Goal: Communication & Community: Answer question/provide support

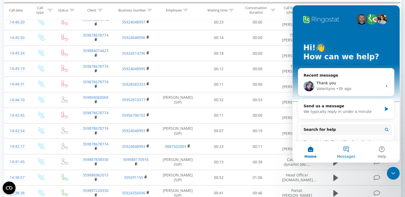
click at [348, 151] on button "Messages" at bounding box center [346, 152] width 36 height 21
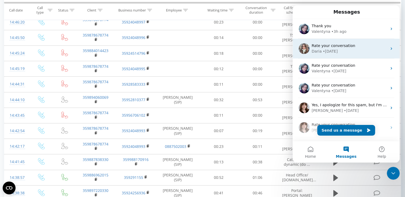
click at [355, 49] on div "Daria • [DATE]" at bounding box center [348, 52] width 75 height 6
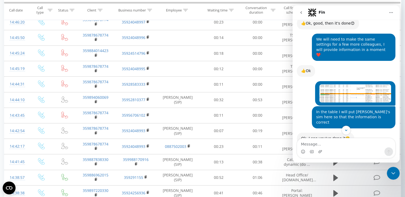
scroll to position [1235, 0]
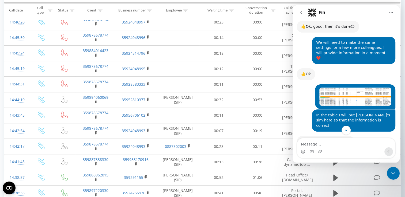
click at [393, 176] on icon "Close Intercom Messenger" at bounding box center [393, 173] width 6 height 6
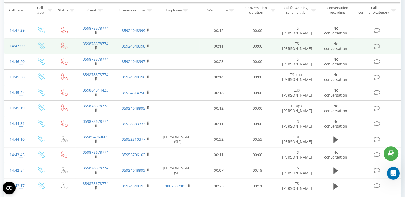
scroll to position [268, 0]
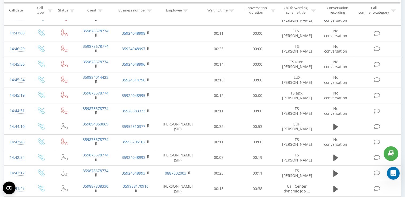
click at [392, 175] on icon "Open Intercom Messenger" at bounding box center [393, 173] width 9 height 9
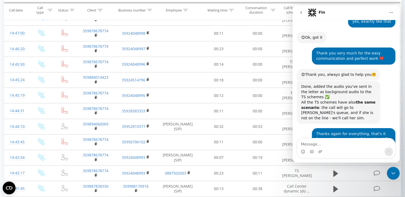
scroll to position [2706, 0]
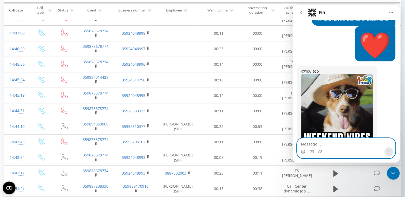
paste textarea "Hello, can you check why the previous name is displayed on the [PERSON_NAME] [P…"
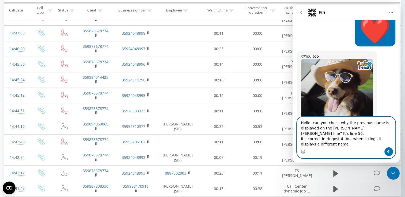
scroll to position [2722, 0]
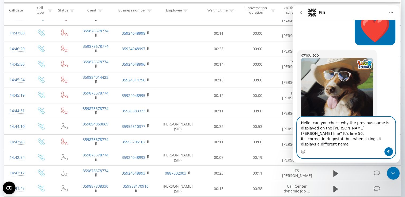
type textarea "Hello, can you check why the previous name is displayed on the [PERSON_NAME] [P…"
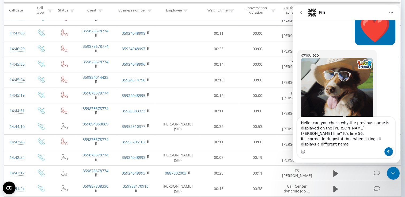
click at [394, 173] on icon "Close Intercom Messenger" at bounding box center [393, 174] width 4 height 2
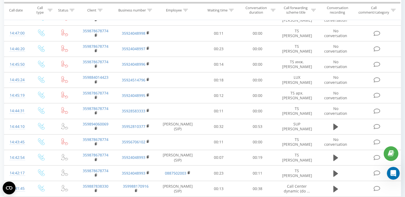
click at [397, 173] on div "Open Intercom Messenger" at bounding box center [393, 174] width 18 height 18
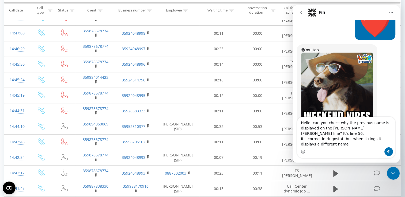
type textarea "Hello, can you check why the previous name is displayed on the [PERSON_NAME] [P…"
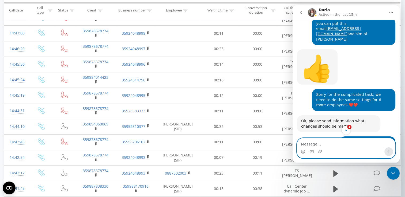
scroll to position [1711, 0]
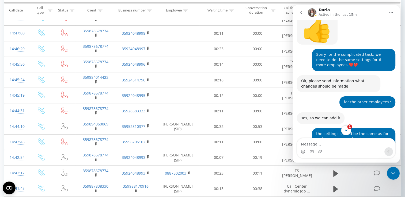
click at [349, 130] on button "1" at bounding box center [346, 130] width 10 height 10
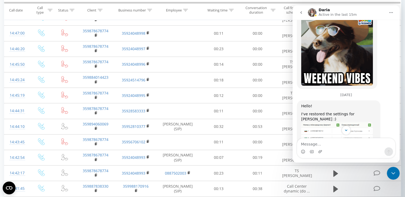
scroll to position [2876, 0]
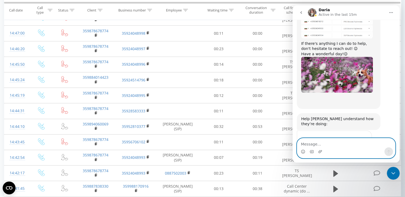
click at [330, 146] on textarea "Message…" at bounding box center [346, 143] width 98 height 9
click at [302, 151] on icon "Emoji picker" at bounding box center [303, 152] width 4 height 4
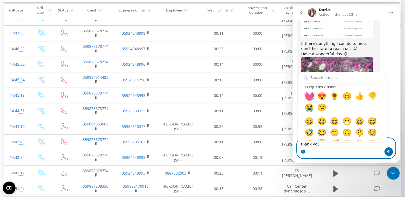
type textarea "thank you 💓"
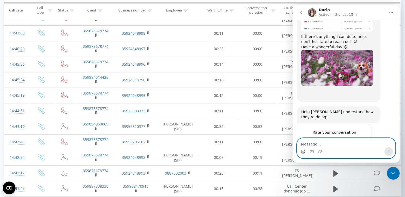
scroll to position [2922, 0]
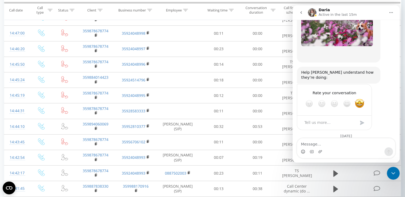
click at [391, 174] on icon "Close Intercom Messenger" at bounding box center [393, 173] width 6 height 6
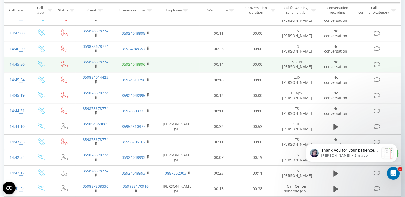
scroll to position [0, 0]
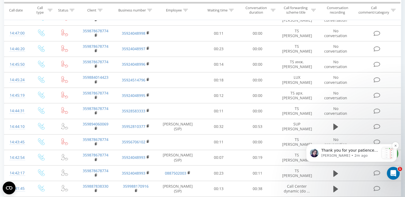
click at [357, 154] on p "[PERSON_NAME] • 2m ago" at bounding box center [350, 156] width 58 height 5
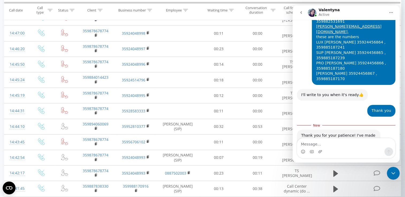
scroll to position [522, 0]
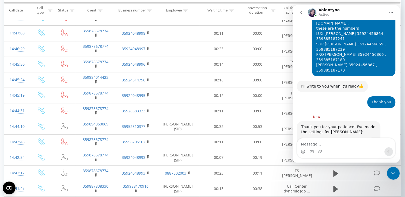
click at [349, 138] on img "Valentyna says…" at bounding box center [337, 145] width 72 height 15
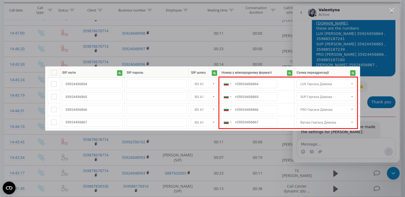
scroll to position [0, 0]
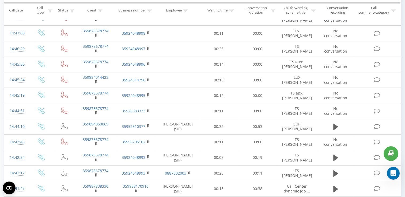
click at [397, 178] on div "Open Intercom Messenger" at bounding box center [393, 174] width 18 height 18
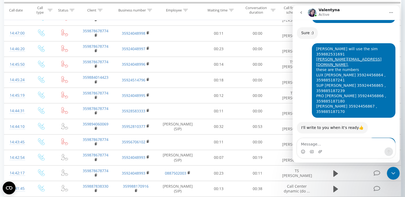
scroll to position [513, 0]
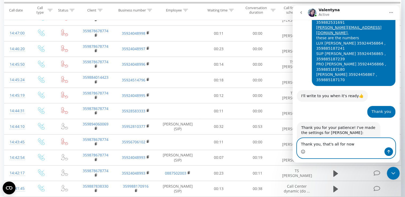
click at [303, 153] on icon "Emoji picker" at bounding box center [303, 152] width 4 height 4
click at [302, 150] on div "Intercom messenger" at bounding box center [303, 152] width 4 height 9
click at [302, 152] on icon "Emoji picker" at bounding box center [303, 152] width 4 height 4
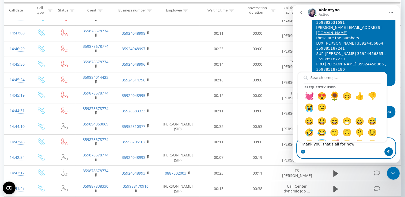
type textarea "Thank you, that's all for now 🌻"
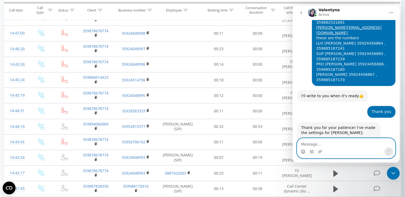
scroll to position [529, 0]
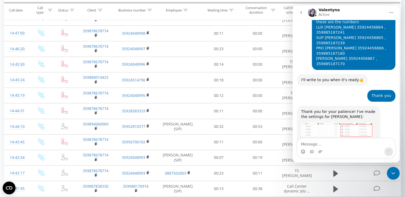
click at [299, 13] on icon "go back" at bounding box center [301, 12] width 4 height 4
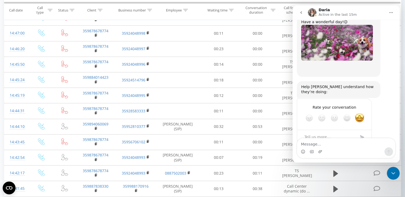
scroll to position [2922, 0]
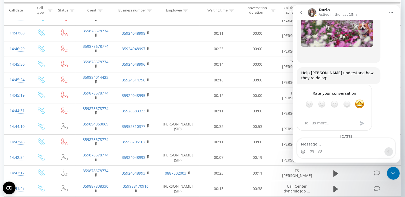
click at [396, 172] on icon "Close Intercom Messenger" at bounding box center [393, 173] width 6 height 6
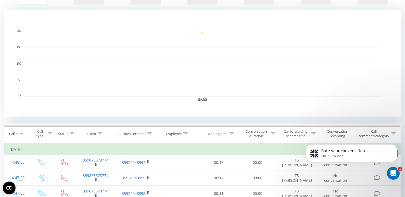
scroll to position [0, 0]
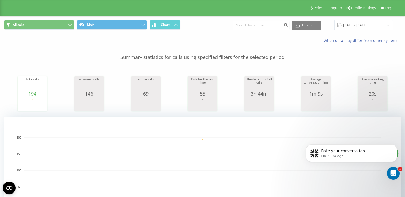
click at [397, 175] on div "Open Intercom Messenger" at bounding box center [393, 174] width 18 height 18
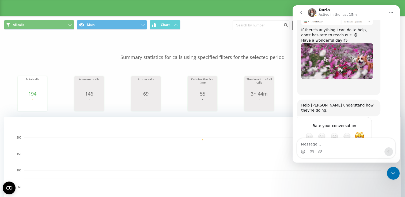
scroll to position [2922, 0]
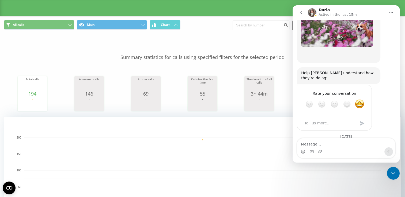
click at [302, 13] on icon "go back" at bounding box center [301, 12] width 4 height 4
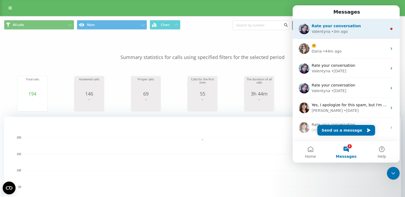
click at [348, 26] on span "Rate your conversation" at bounding box center [335, 26] width 49 height 4
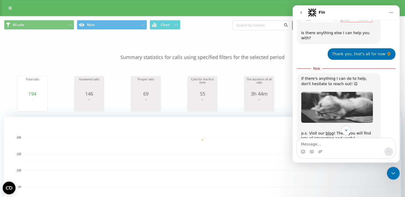
scroll to position [667, 0]
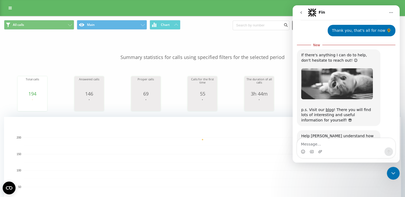
click at [362, 163] on span "Amazing" at bounding box center [359, 168] width 10 height 10
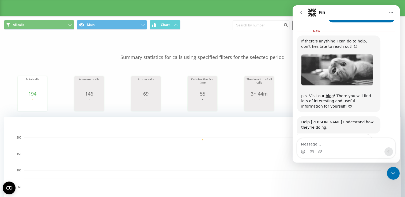
scroll to position [682, 0]
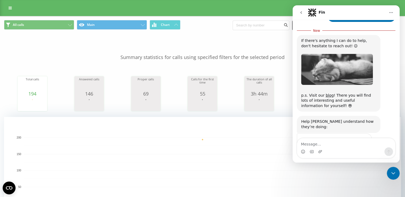
click at [363, 167] on div "Submit" at bounding box center [362, 172] width 11 height 11
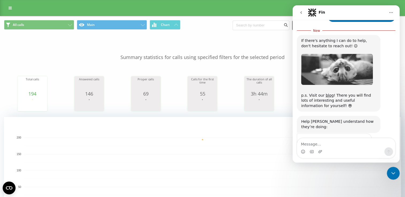
scroll to position [661, 0]
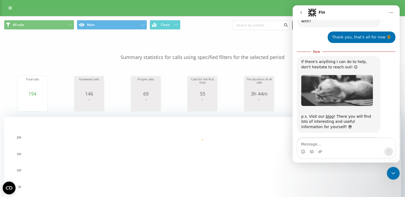
click at [395, 177] on icon "Close Intercom Messenger" at bounding box center [393, 173] width 6 height 6
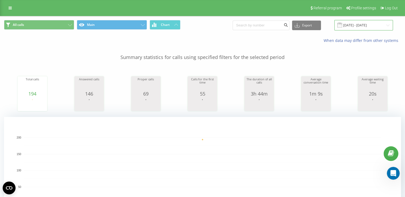
click at [356, 23] on input "[DATE] - [DATE]" at bounding box center [363, 25] width 59 height 10
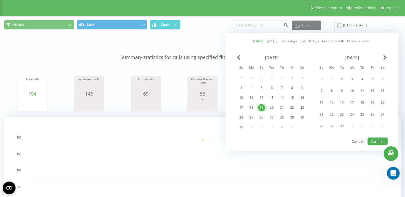
click at [258, 108] on div "19" at bounding box center [261, 107] width 7 height 7
click at [373, 142] on button "Confirm" at bounding box center [377, 142] width 20 height 8
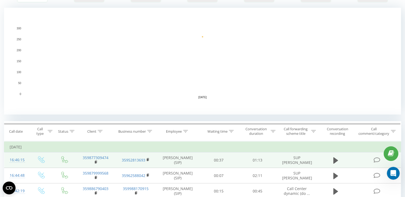
scroll to position [134, 0]
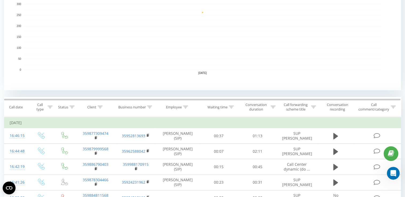
click at [187, 106] on icon at bounding box center [185, 107] width 5 height 3
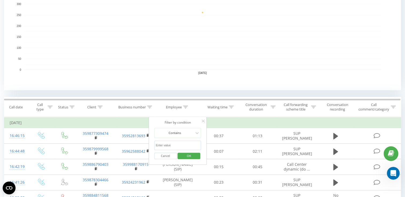
click at [167, 146] on input "text" at bounding box center [177, 145] width 47 height 9
click at [193, 159] on span "OK" at bounding box center [188, 156] width 15 height 8
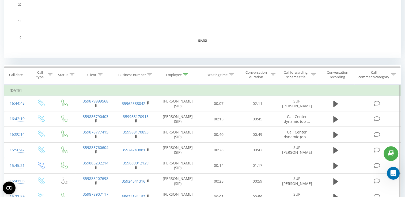
scroll to position [140, 0]
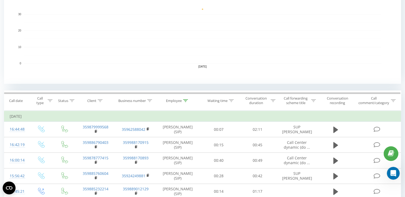
click at [186, 101] on icon at bounding box center [185, 101] width 5 height 3
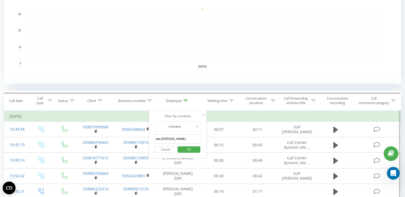
click at [171, 138] on input "ива [PERSON_NAME]" at bounding box center [177, 139] width 47 height 9
click at [187, 150] on span "OK" at bounding box center [188, 150] width 15 height 8
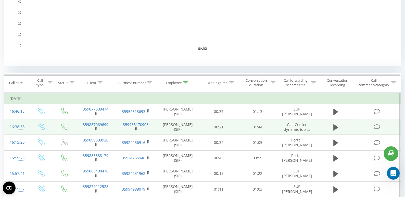
scroll to position [167, 0]
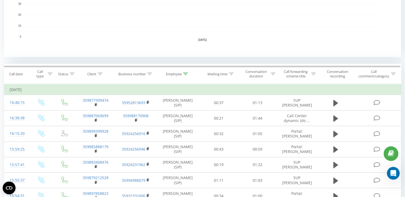
click at [185, 71] on th "Employee" at bounding box center [177, 74] width 43 height 20
click at [187, 74] on icon at bounding box center [185, 74] width 5 height 3
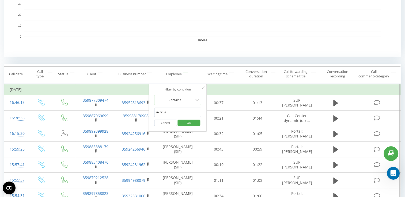
click at [180, 116] on input "милена" at bounding box center [177, 112] width 47 height 9
type input "гал"
click at [186, 121] on span "OK" at bounding box center [188, 123] width 15 height 8
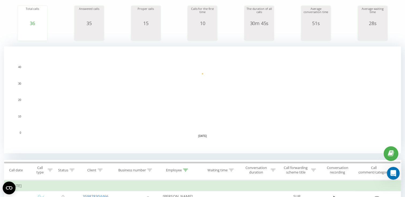
scroll to position [108, 0]
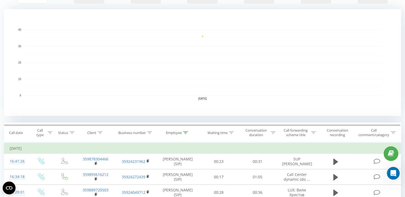
click at [183, 132] on div "Employee" at bounding box center [177, 133] width 22 height 5
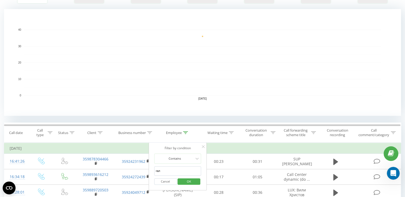
click at [174, 168] on input "гал" at bounding box center [177, 171] width 47 height 9
click button "OK" at bounding box center [189, 182] width 23 height 7
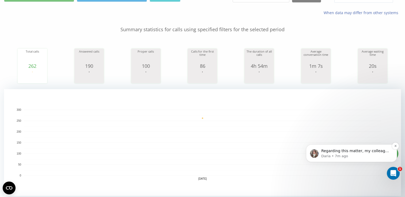
click at [336, 152] on p "Regarding this matter, my colleague [PERSON_NAME] has already submitted a reque…" at bounding box center [355, 151] width 69 height 5
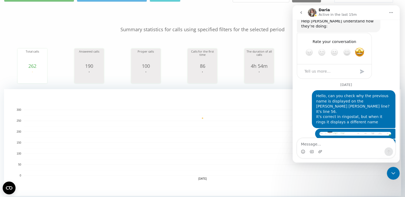
scroll to position [2970, 0]
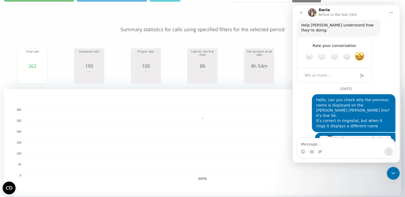
click at [333, 147] on textarea "Message…" at bounding box center [346, 143] width 98 height 9
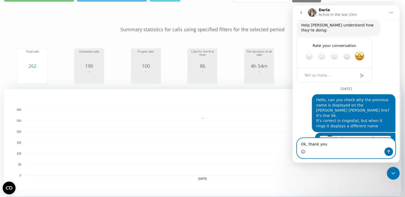
click at [301, 153] on icon "Emoji picker" at bounding box center [303, 152] width 4 height 4
click at [303, 151] on icon "Emoji picker" at bounding box center [303, 152] width 4 height 4
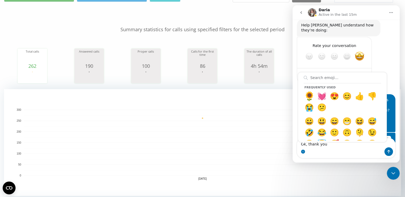
type textarea "Ok, thank you 🌻"
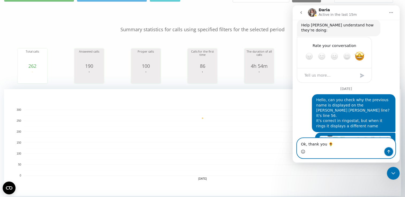
click at [390, 153] on icon "Send a message…" at bounding box center [388, 152] width 4 height 4
